Goal: Task Accomplishment & Management: Use online tool/utility

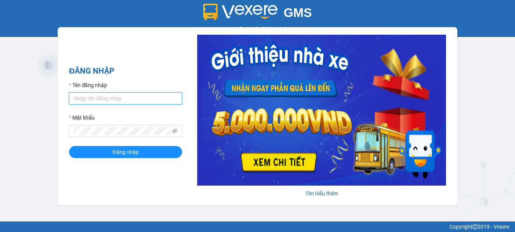
click at [144, 101] on input "Tên đăng nhập" at bounding box center [125, 98] width 113 height 12
type input "baichay.phucxuyen"
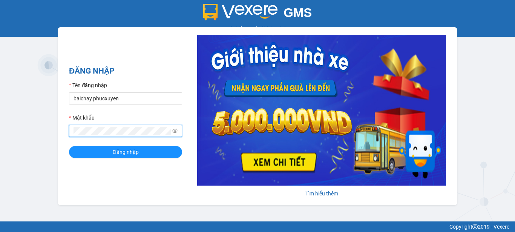
click at [69, 146] on button "Đăng nhập" at bounding box center [125, 152] width 113 height 12
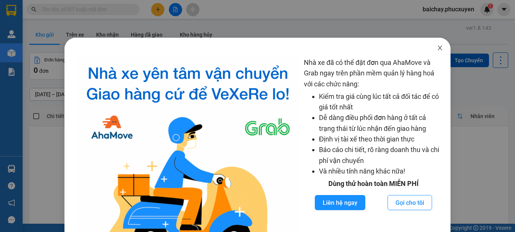
click at [437, 49] on icon "close" at bounding box center [440, 48] width 6 height 6
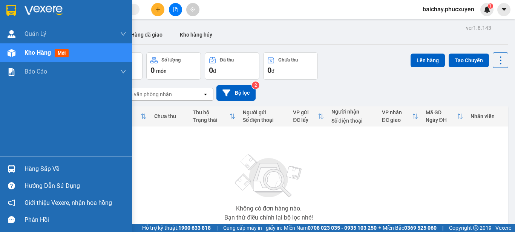
click at [40, 171] on div "Hàng sắp về" at bounding box center [76, 168] width 102 height 11
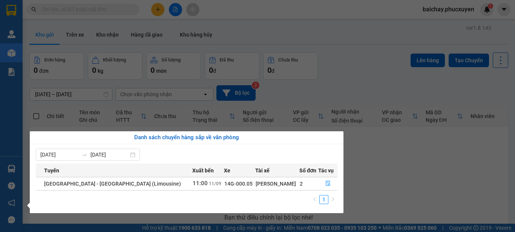
click at [424, 168] on section "Kết quả tìm kiếm ( 0 ) Bộ lọc No Data baichay.phucxuyen 1 Quản Lý Quản lý giao …" at bounding box center [257, 116] width 515 height 232
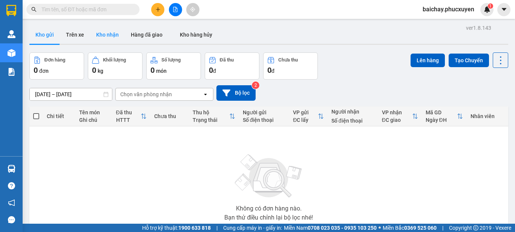
click at [113, 35] on button "Kho nhận" at bounding box center [107, 35] width 35 height 18
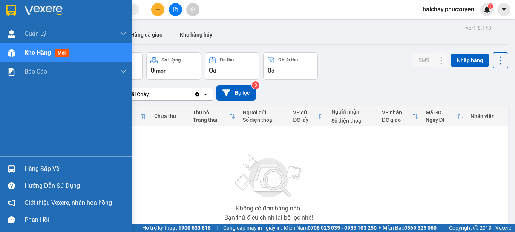
click at [34, 171] on div "Hàng sắp về" at bounding box center [76, 168] width 102 height 11
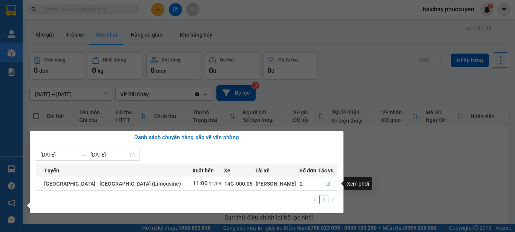
click at [326, 184] on icon "file-done" at bounding box center [328, 183] width 5 height 5
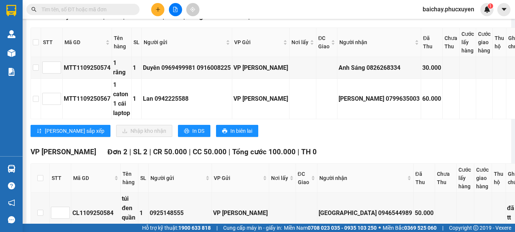
scroll to position [113, 0]
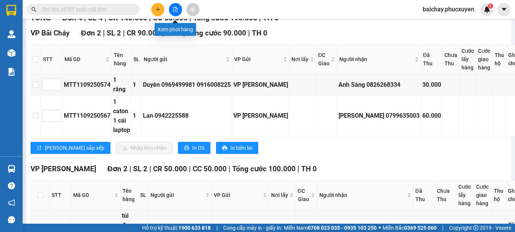
click at [174, 9] on icon "file-add" at bounding box center [175, 9] width 5 height 5
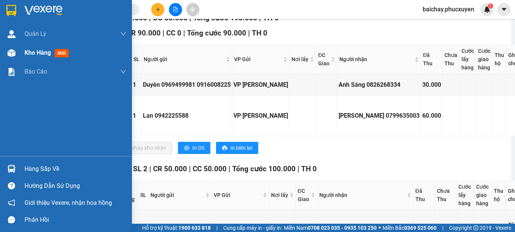
click at [33, 54] on span "Kho hàng" at bounding box center [38, 52] width 26 height 7
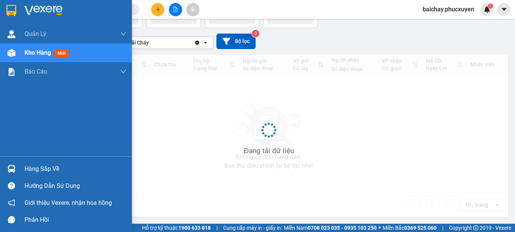
scroll to position [52, 0]
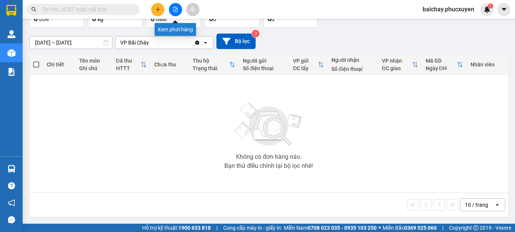
click at [177, 7] on icon "file-add" at bounding box center [175, 9] width 5 height 5
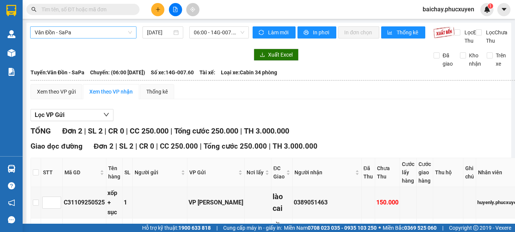
click at [104, 32] on span "Vân Đồn - SaPa" at bounding box center [83, 32] width 97 height 11
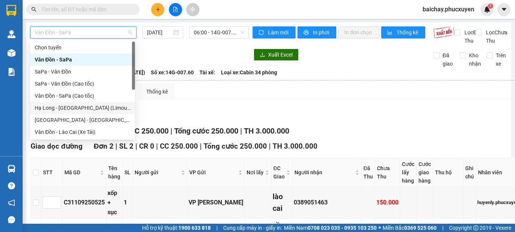
scroll to position [36, 0]
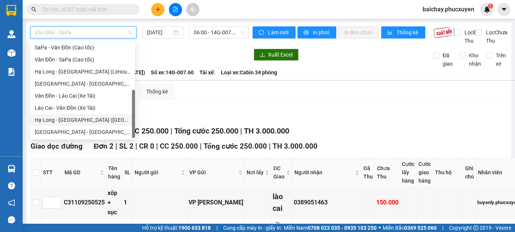
click at [60, 118] on div "Hạ Long - [GEOGRAPHIC_DATA] ([GEOGRAPHIC_DATA])" at bounding box center [83, 120] width 96 height 8
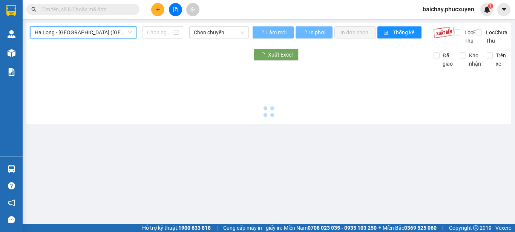
type input "[DATE]"
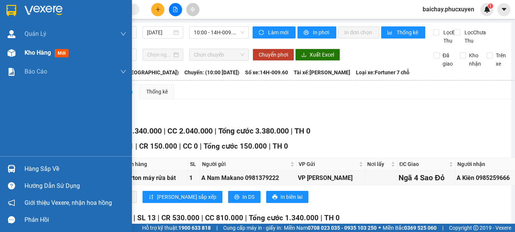
click at [34, 52] on span "Kho hàng" at bounding box center [38, 52] width 26 height 7
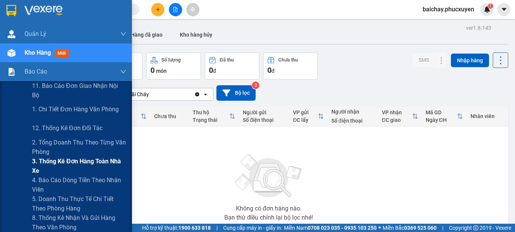
click at [83, 161] on span "3. Thống kê đơn hàng toàn nhà xe" at bounding box center [79, 166] width 94 height 19
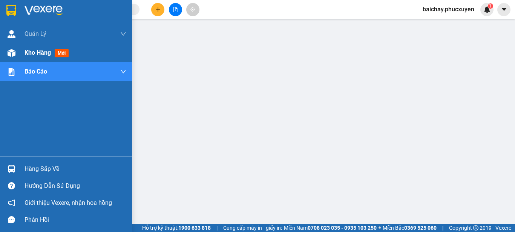
click at [34, 52] on span "Kho hàng" at bounding box center [38, 52] width 26 height 7
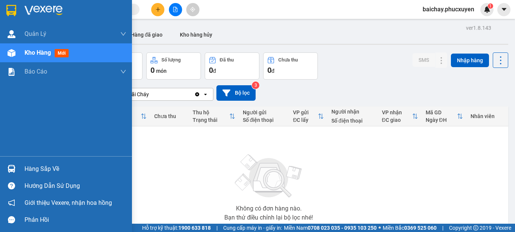
click at [47, 168] on div "Hàng sắp về" at bounding box center [76, 168] width 102 height 11
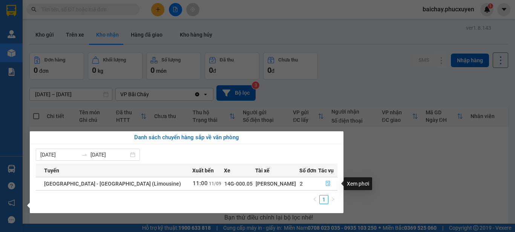
click at [325, 184] on icon "file-done" at bounding box center [327, 183] width 5 height 5
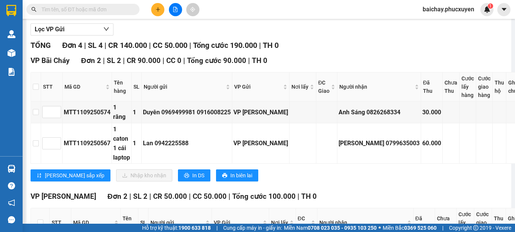
scroll to position [113, 0]
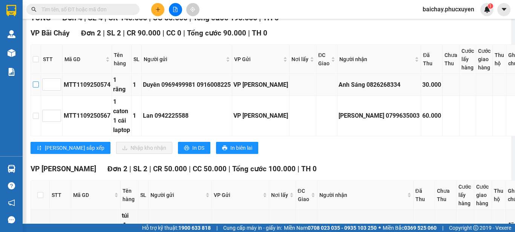
click at [36, 87] on input "checkbox" at bounding box center [36, 84] width 6 height 6
checkbox input "true"
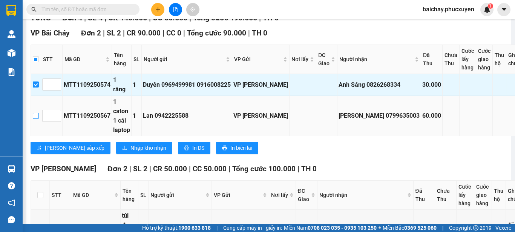
click at [37, 118] on input "checkbox" at bounding box center [36, 116] width 6 height 6
checkbox input "true"
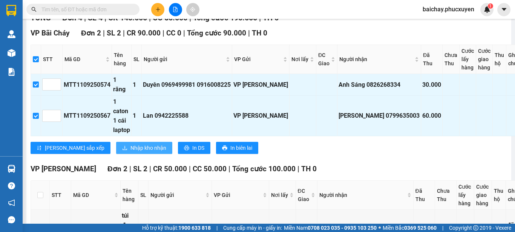
click at [130, 150] on span "Nhập kho nhận" at bounding box center [148, 148] width 36 height 8
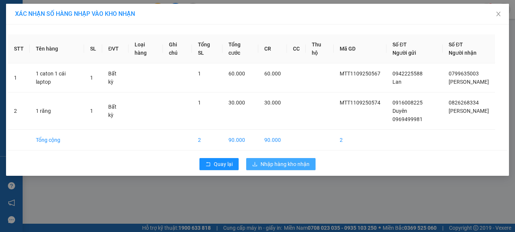
click at [264, 168] on span "Nhập hàng kho nhận" at bounding box center [285, 164] width 49 height 8
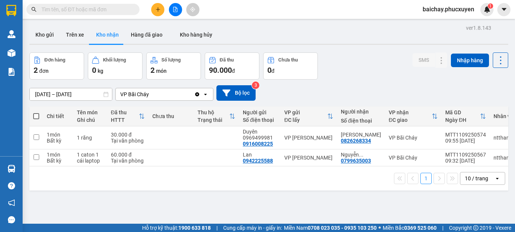
click at [283, 213] on div "ver 1.8.143 Kho gửi Trên xe Kho nhận Hàng đã giao Kho hàng hủy Đơn hàng 2 đơn K…" at bounding box center [268, 139] width 485 height 232
click at [158, 190] on div "1 10 / trang open" at bounding box center [268, 178] width 479 height 24
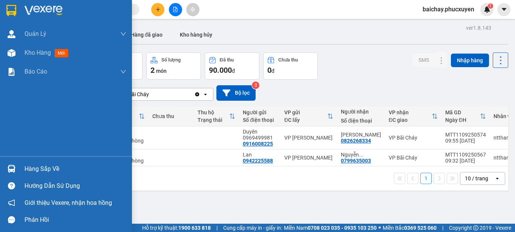
click at [38, 169] on div "Hàng sắp về" at bounding box center [76, 168] width 102 height 11
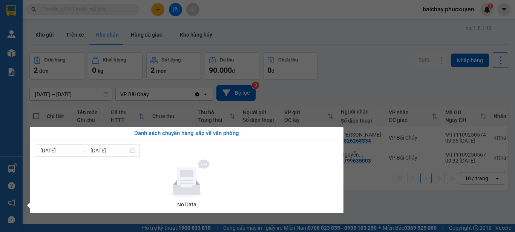
click at [377, 206] on section "Kết quả tìm kiếm ( 0 ) Bộ lọc No Data baichay.phucxuyen 1 Quản Lý Quản lý giao …" at bounding box center [257, 116] width 515 height 232
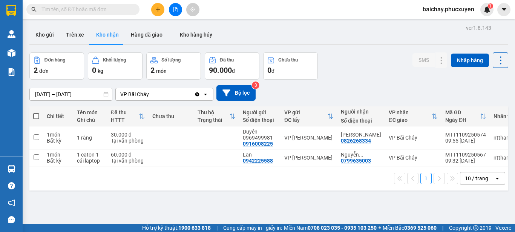
click at [450, 8] on span "baichay.phucxuyen" at bounding box center [449, 9] width 64 height 9
click at [434, 24] on span "Đăng xuất" at bounding box center [452, 23] width 47 height 8
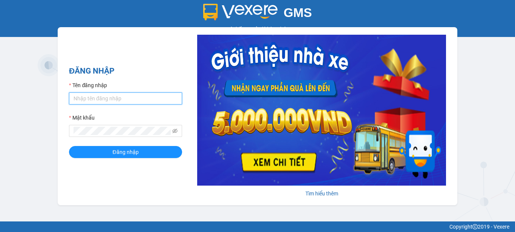
click at [112, 98] on input "Tên đăng nhập" at bounding box center [125, 98] width 113 height 12
type input "phuongbc.phucxuyen"
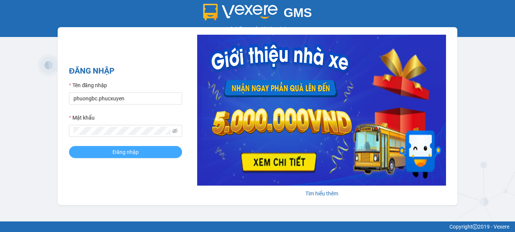
click at [117, 151] on span "Đăng nhập" at bounding box center [125, 152] width 26 height 8
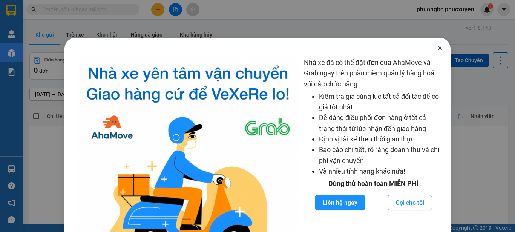
click at [437, 48] on icon "close" at bounding box center [440, 48] width 6 height 6
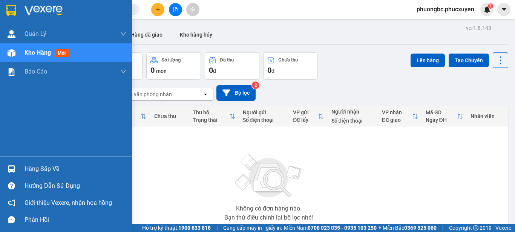
click at [33, 169] on div "Hàng sắp về" at bounding box center [76, 168] width 102 height 11
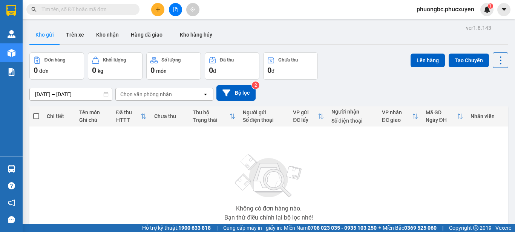
drag, startPoint x: 393, startPoint y: 172, endPoint x: 267, endPoint y: 137, distance: 130.7
click at [391, 172] on section "Kết quả tìm kiếm ( 0 ) Bộ lọc No Data phuongbc.phucxuyen 1 [PERSON_NAME] lý gia…" at bounding box center [257, 116] width 515 height 232
click at [103, 33] on button "Kho nhận" at bounding box center [107, 35] width 35 height 18
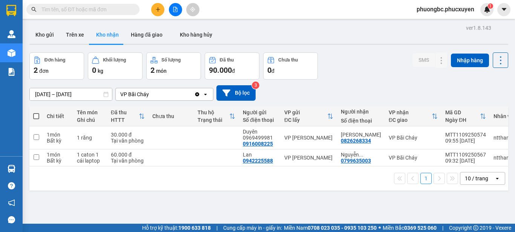
click at [249, 196] on div "ver 1.8.143 Kho gửi Trên xe Kho nhận Hàng đã giao Kho hàng hủy Đơn hàng 2 đơn K…" at bounding box center [268, 139] width 485 height 232
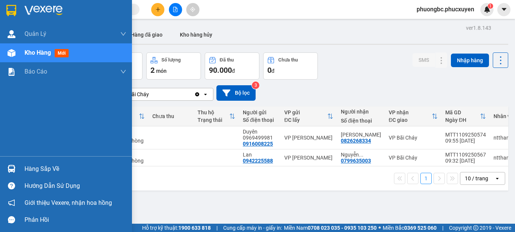
click at [36, 168] on div "Hàng sắp về" at bounding box center [76, 168] width 102 height 11
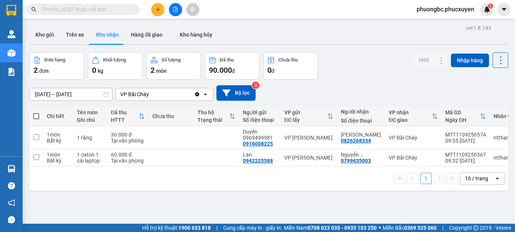
click at [371, 78] on section "Kết quả tìm kiếm ( 0 ) Bộ lọc No Data phuongbc.phucxuyen 1 [PERSON_NAME] lý gia…" at bounding box center [257, 116] width 515 height 232
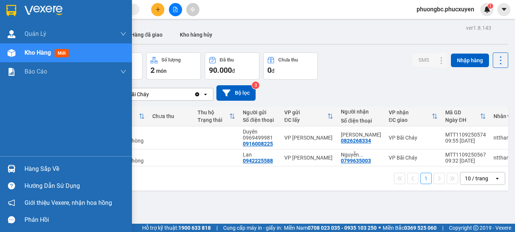
click at [51, 52] on span "Kho hàng" at bounding box center [38, 52] width 26 height 7
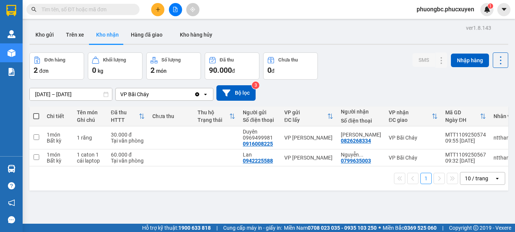
click at [387, 66] on div "Đơn hàng 2 đơn Khối lượng 0 kg Số lượng 2 món Đã thu 90.000 đ Chưa thu 0 đ SMS …" at bounding box center [268, 65] width 479 height 27
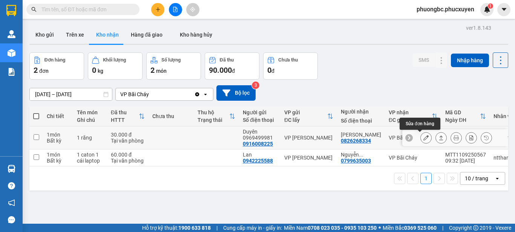
click at [424, 138] on icon at bounding box center [426, 137] width 5 height 5
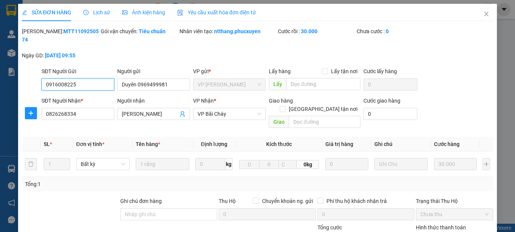
type input "0916008225"
type input "Duyên 0969499981"
type input "0826268334"
type input "[PERSON_NAME]"
type input "30.000"
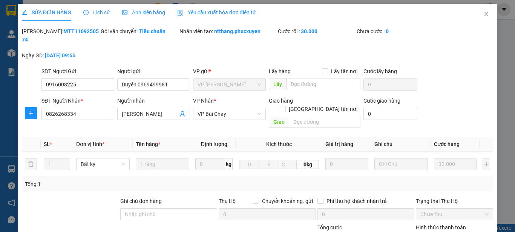
drag, startPoint x: 87, startPoint y: 32, endPoint x: 41, endPoint y: 34, distance: 46.1
click at [41, 34] on div "[PERSON_NAME]: MTT1109250574" at bounding box center [60, 35] width 77 height 17
copy b "MTT1109250574"
drag, startPoint x: 174, startPoint y: 77, endPoint x: 96, endPoint y: 69, distance: 78.1
click at [96, 69] on div "SĐT Người Gửi 0916008225 Người gửi Duyên 0969499981 Duyên 0969499981 VP gửi * V…" at bounding box center [267, 80] width 455 height 26
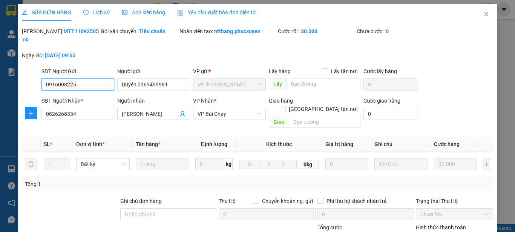
drag, startPoint x: 97, startPoint y: 80, endPoint x: 34, endPoint y: 79, distance: 63.4
click at [34, 79] on div "SĐT Người Gửi 0916008225 0916008225 Người gửi Duyên 0969499981 VP gửi * VP [PER…" at bounding box center [257, 80] width 473 height 26
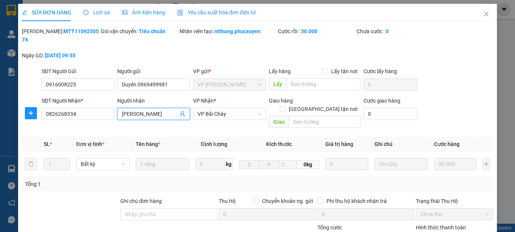
drag, startPoint x: 155, startPoint y: 107, endPoint x: 114, endPoint y: 105, distance: 41.2
click at [114, 105] on div "SĐT Người Nhận * 0826268334 Người nhận Anh Sáng Anh Sáng VP Nhận * VP Bãi Cháy …" at bounding box center [267, 114] width 455 height 35
click at [85, 197] on div at bounding box center [70, 210] width 98 height 26
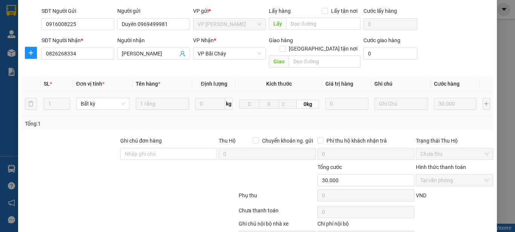
scroll to position [87, 0]
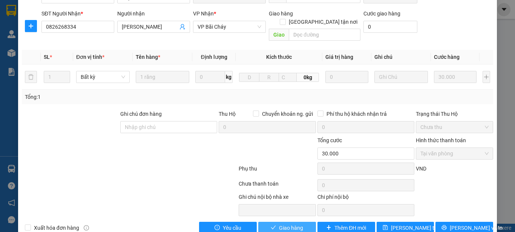
click at [290, 224] on span "Giao hàng" at bounding box center [291, 228] width 24 height 8
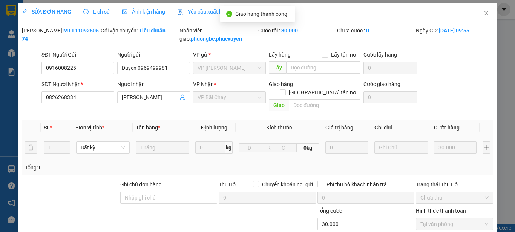
scroll to position [0, 0]
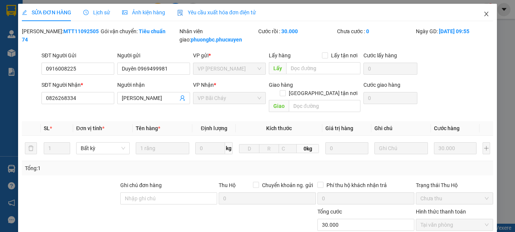
click at [485, 13] on icon "close" at bounding box center [487, 14] width 4 height 5
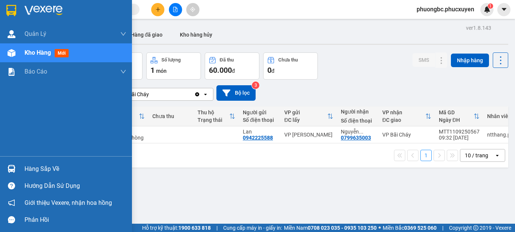
click at [34, 169] on div "Hàng sắp về" at bounding box center [76, 168] width 102 height 11
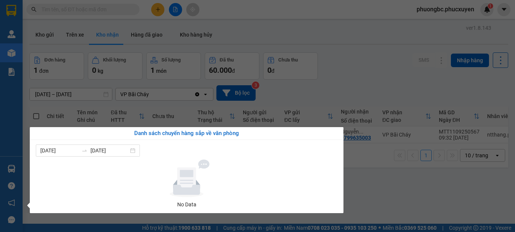
click at [396, 193] on section "Kết quả tìm kiếm ( 0 ) Bộ lọc No Data phuongbc.phucxuyen 1 [PERSON_NAME] lý gia…" at bounding box center [257, 116] width 515 height 232
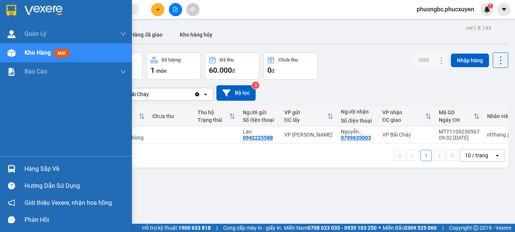
click at [38, 167] on div "Hàng sắp về" at bounding box center [76, 168] width 102 height 11
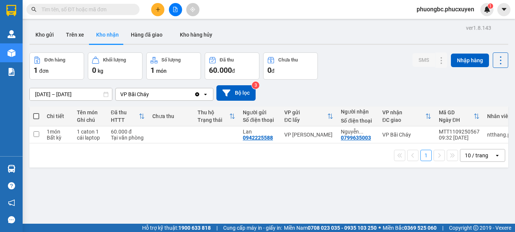
click at [355, 75] on section "Kết quả tìm kiếm ( 0 ) Bộ lọc No Data phuongbc.phucxuyen 1 [PERSON_NAME] lý gia…" at bounding box center [257, 116] width 515 height 232
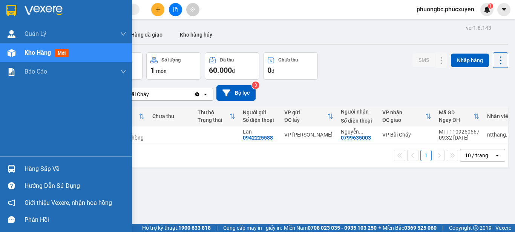
click at [37, 168] on div "Hàng sắp về" at bounding box center [76, 168] width 102 height 11
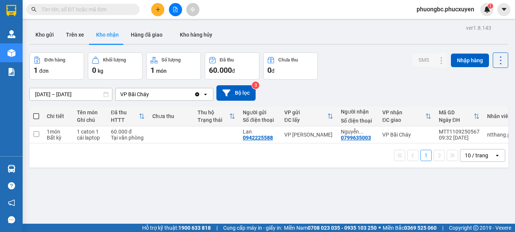
click at [391, 191] on section "Kết quả tìm kiếm ( 0 ) Bộ lọc No Data phuongbc.phucxuyen 1 [PERSON_NAME] lý gia…" at bounding box center [257, 116] width 515 height 232
click at [43, 34] on button "Kho gửi" at bounding box center [44, 35] width 31 height 18
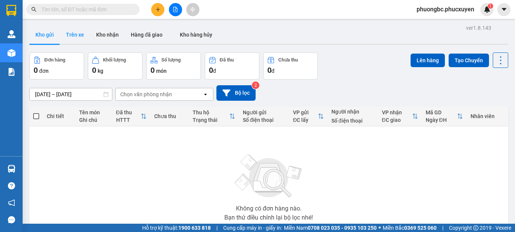
click at [77, 33] on button "Trên xe" at bounding box center [75, 35] width 30 height 18
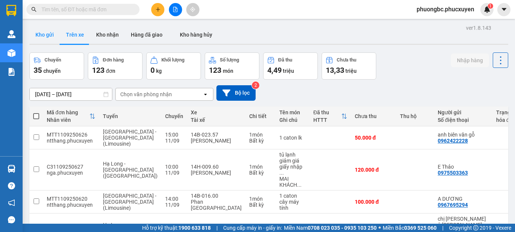
click at [45, 34] on button "Kho gửi" at bounding box center [44, 35] width 31 height 18
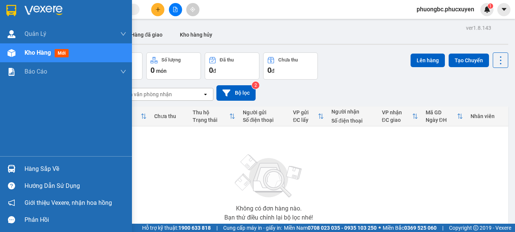
click at [40, 169] on div "Hàng sắp về" at bounding box center [76, 168] width 102 height 11
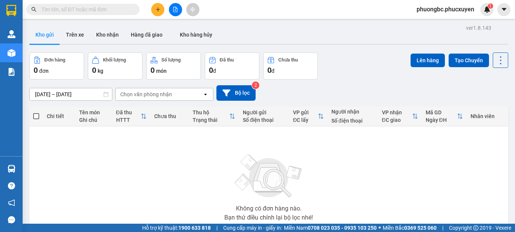
click at [437, 163] on section "Kết quả tìm kiếm ( 0 ) Bộ lọc No Data phuongbc.phucxuyen 1 [PERSON_NAME] lý gia…" at bounding box center [257, 116] width 515 height 232
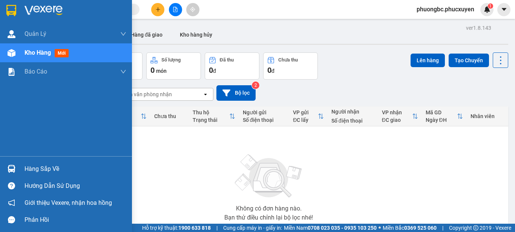
click at [31, 168] on div "Hàng sắp về" at bounding box center [76, 168] width 102 height 11
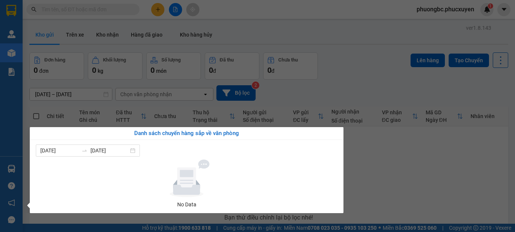
click at [427, 183] on section "Kết quả tìm kiếm ( 0 ) Bộ lọc No Data phuongbc.phucxuyen 1 [PERSON_NAME] lý gia…" at bounding box center [257, 116] width 515 height 232
